Goal: Task Accomplishment & Management: Manage account settings

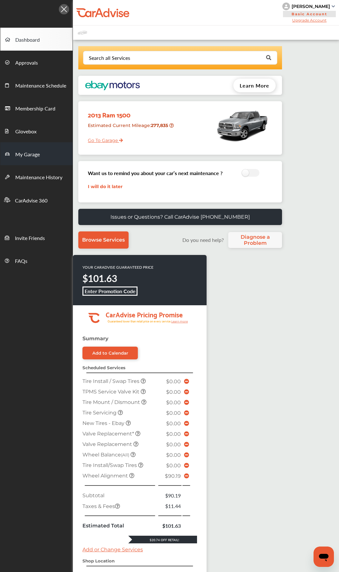
click at [30, 156] on span "My Garage" at bounding box center [27, 155] width 25 height 8
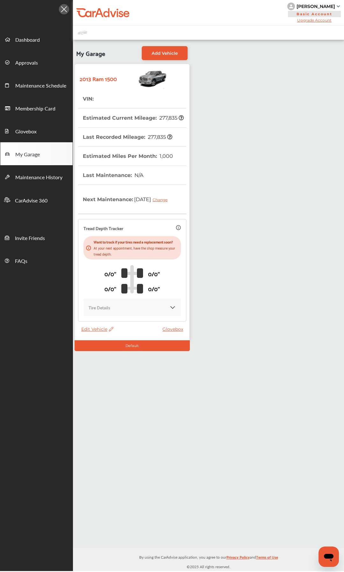
click at [97, 270] on span "Edit Vehicle" at bounding box center [97, 330] width 32 height 6
click at [109, 270] on div "Edit" at bounding box center [125, 345] width 57 height 10
